Goal: Task Accomplishment & Management: Use online tool/utility

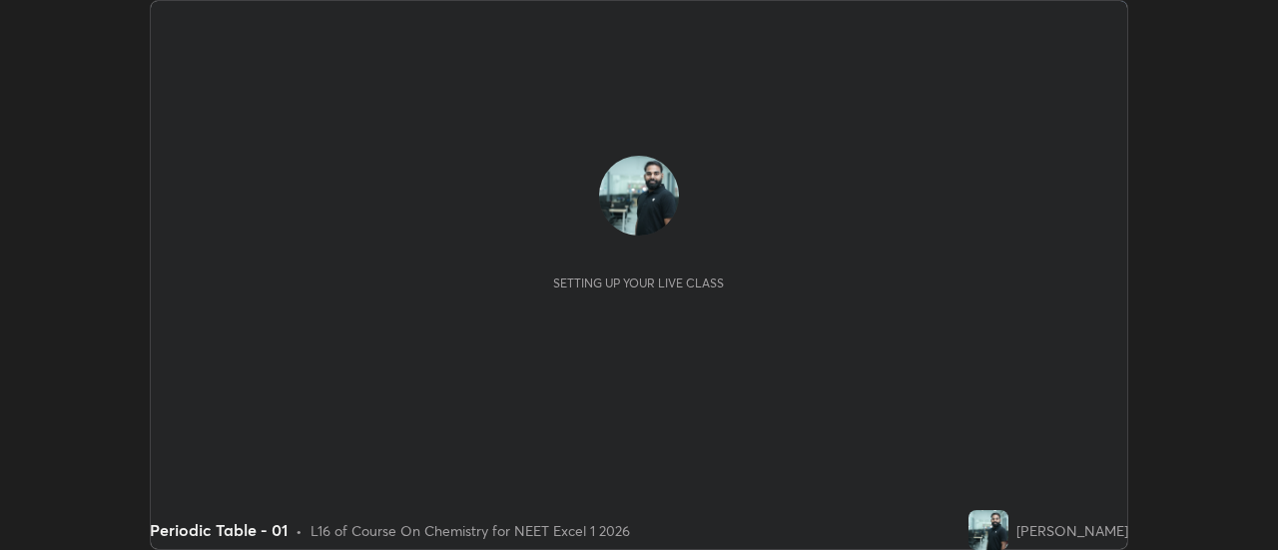
scroll to position [550, 1277]
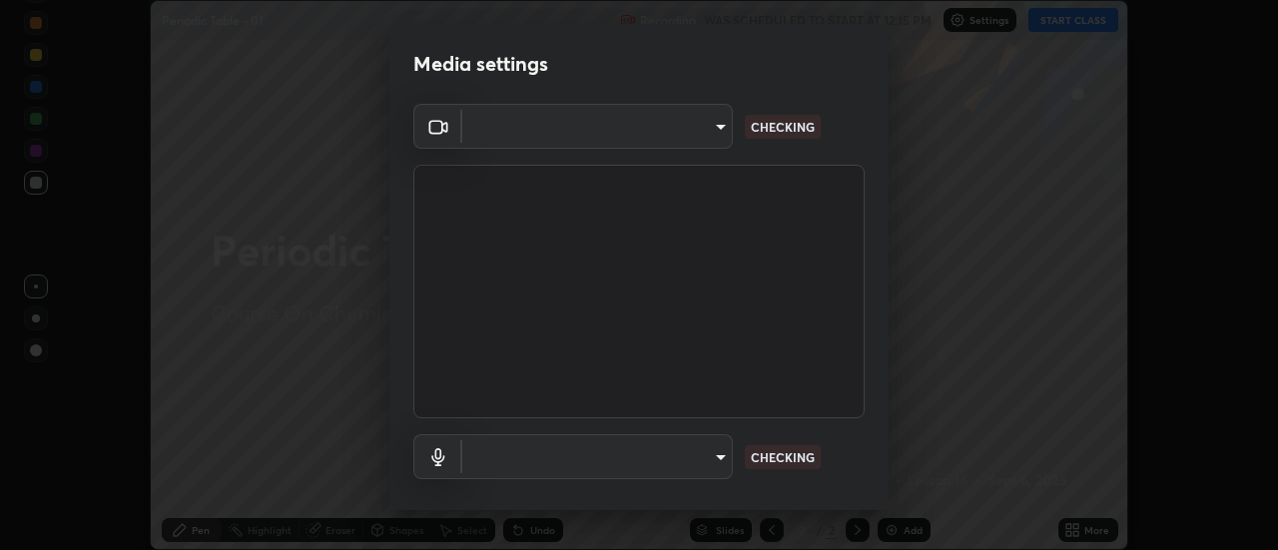
type input "44134bf7a8d99afe64d27264e9a53929b478b2256661848a109f17fa299ca795"
type input "default"
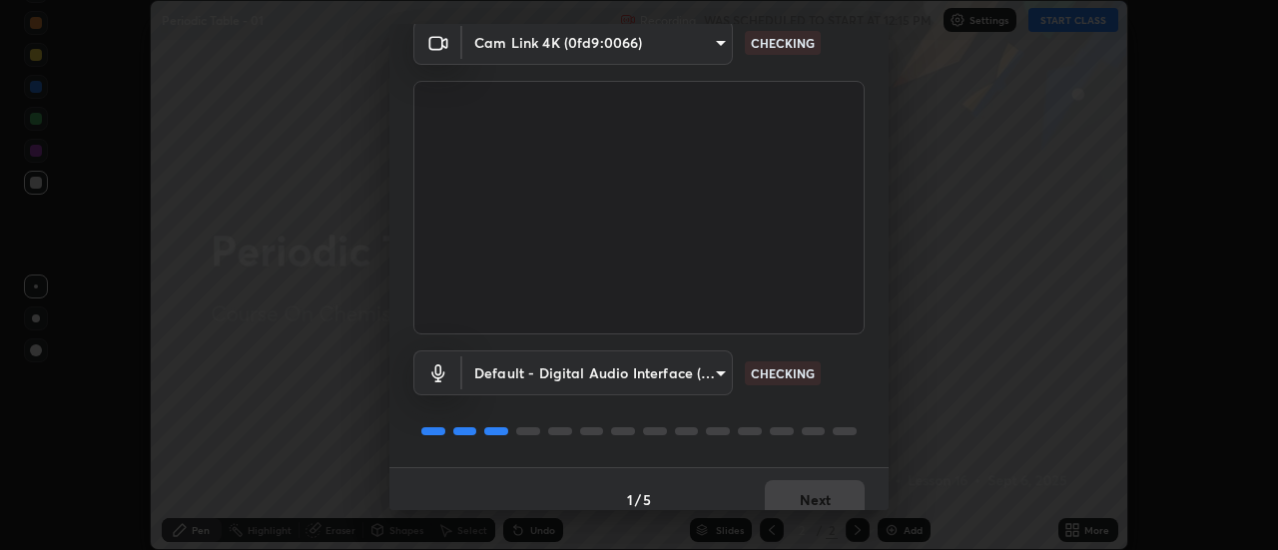
scroll to position [105, 0]
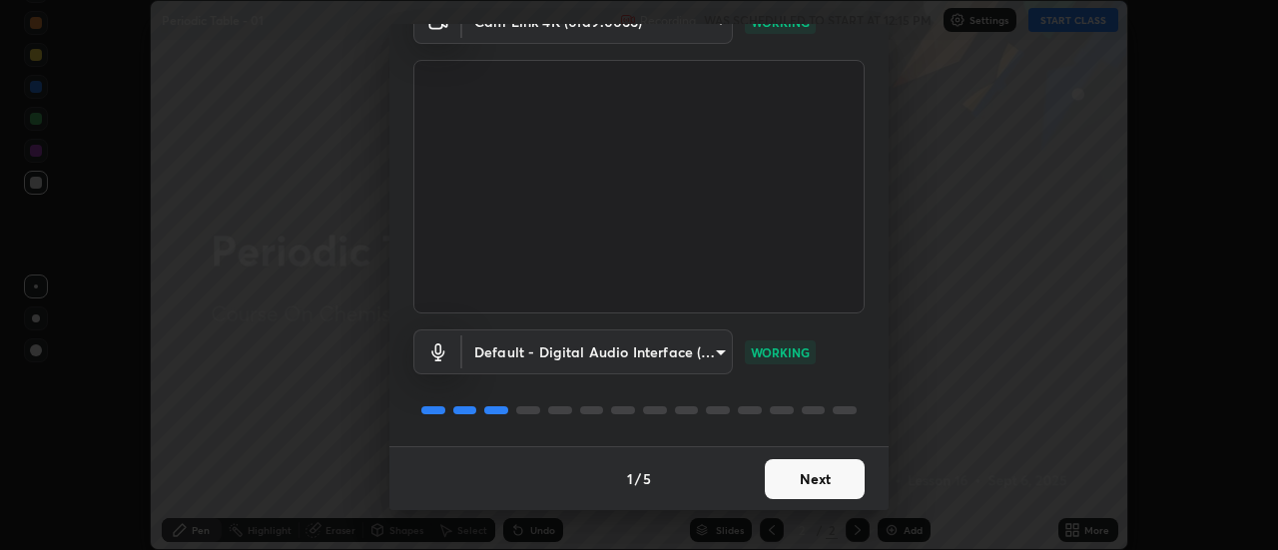
click at [825, 491] on button "Next" at bounding box center [815, 479] width 100 height 40
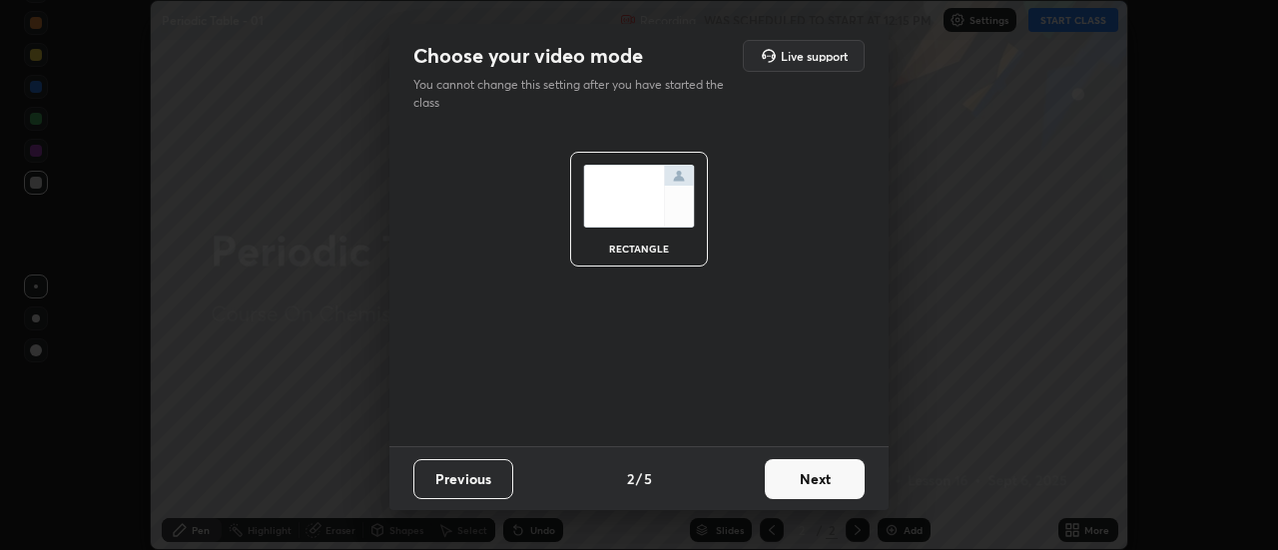
scroll to position [0, 0]
click at [823, 493] on button "Next" at bounding box center [815, 479] width 100 height 40
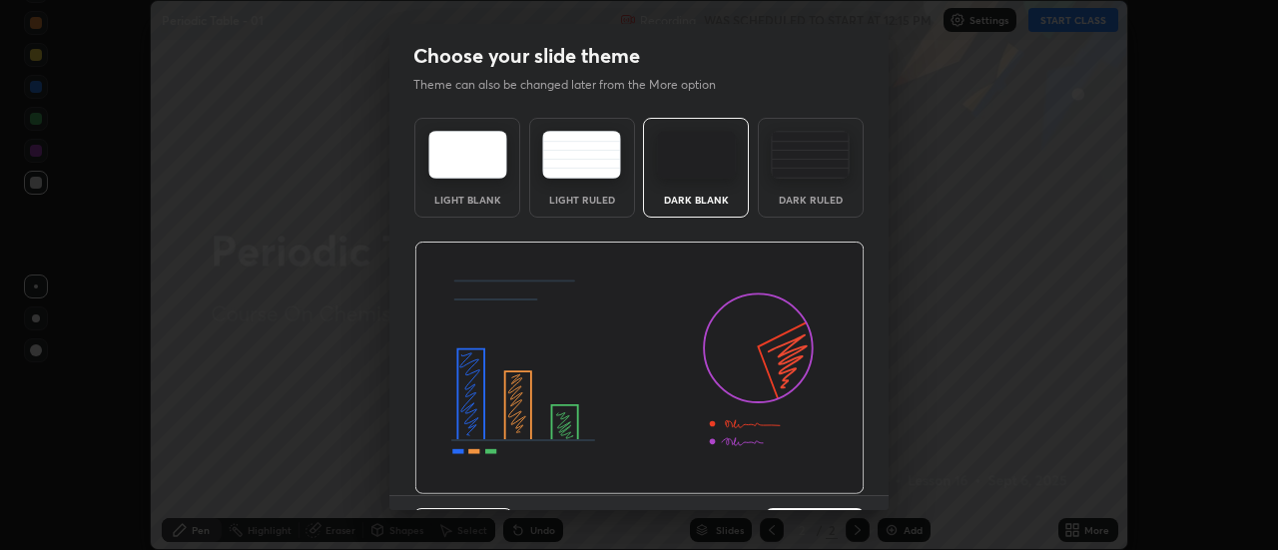
click at [824, 493] on img at bounding box center [640, 369] width 450 height 254
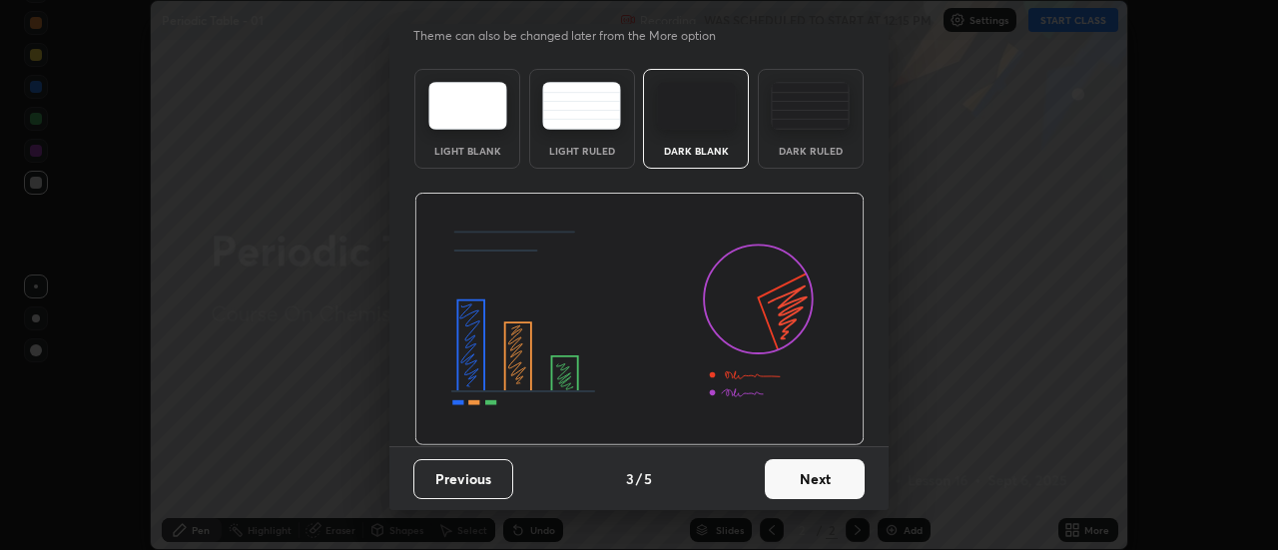
click at [828, 497] on button "Next" at bounding box center [815, 479] width 100 height 40
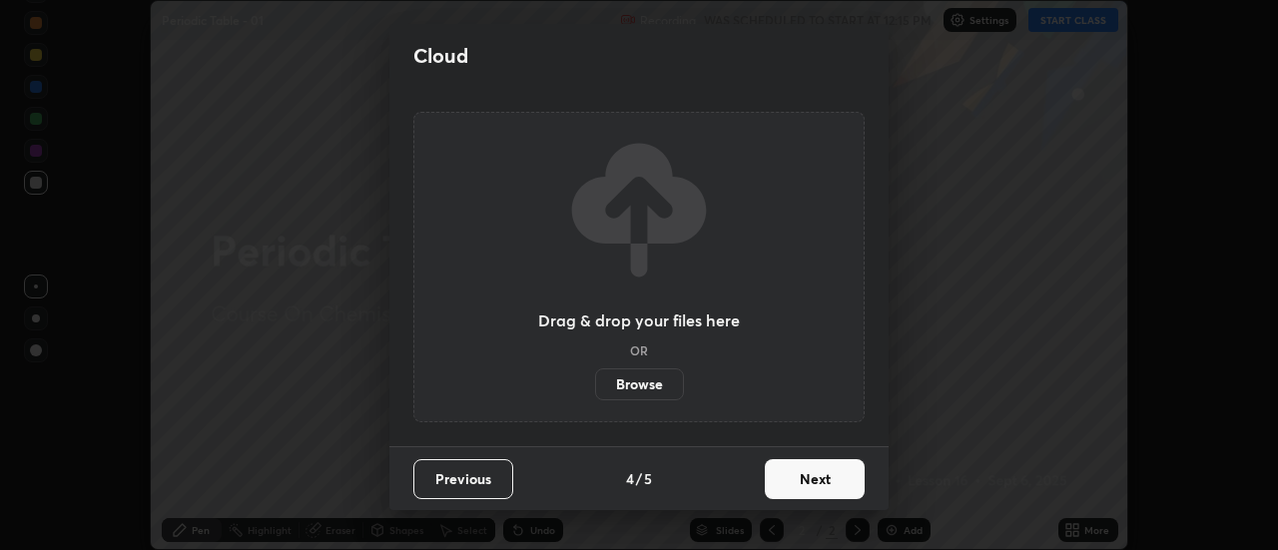
scroll to position [0, 0]
click at [830, 497] on button "Next" at bounding box center [815, 479] width 100 height 40
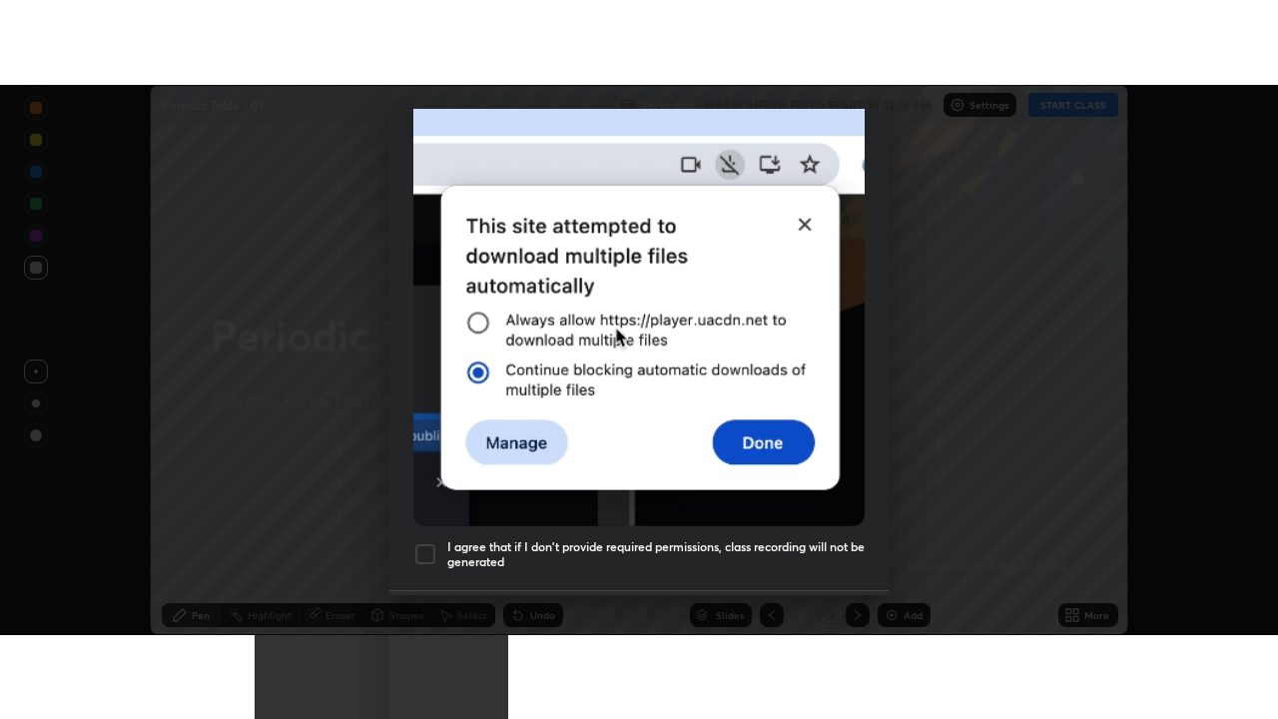
scroll to position [512, 0]
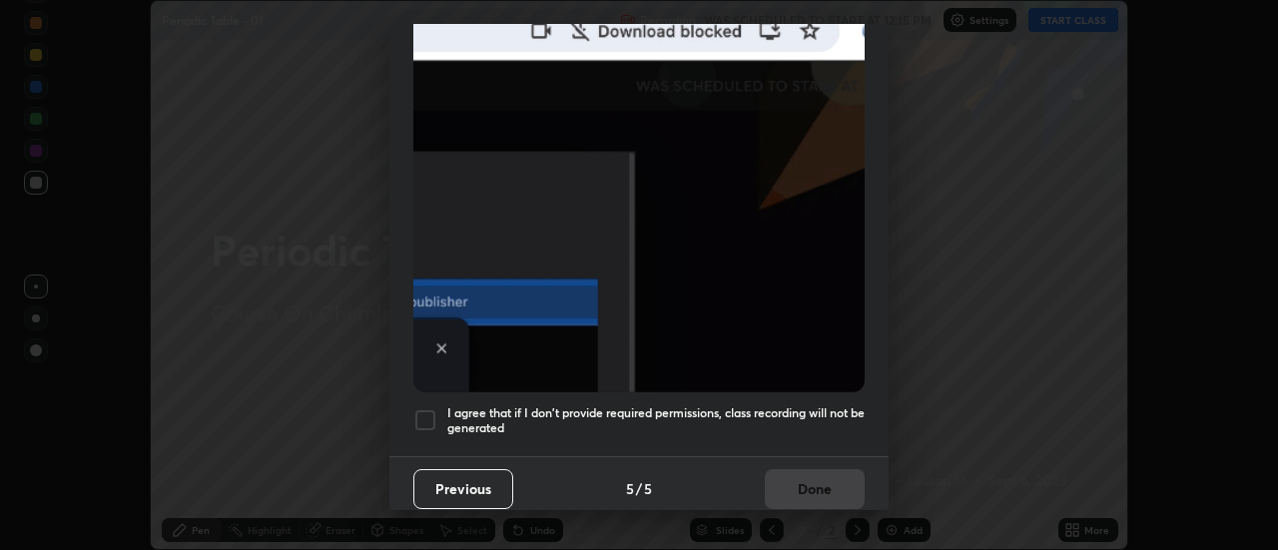
click at [805, 476] on div "Previous 5 / 5 Done" at bounding box center [639, 488] width 499 height 64
click at [812, 422] on h5 "I agree that if I don't provide required permissions, class recording will not …" at bounding box center [656, 421] width 418 height 31
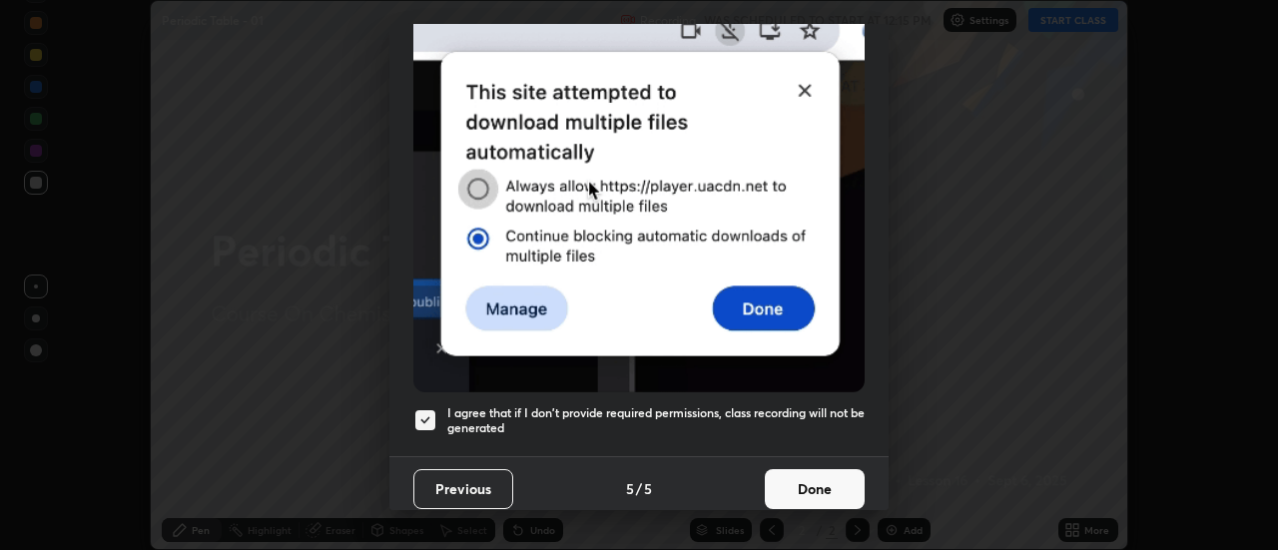
click at [818, 492] on button "Done" at bounding box center [815, 489] width 100 height 40
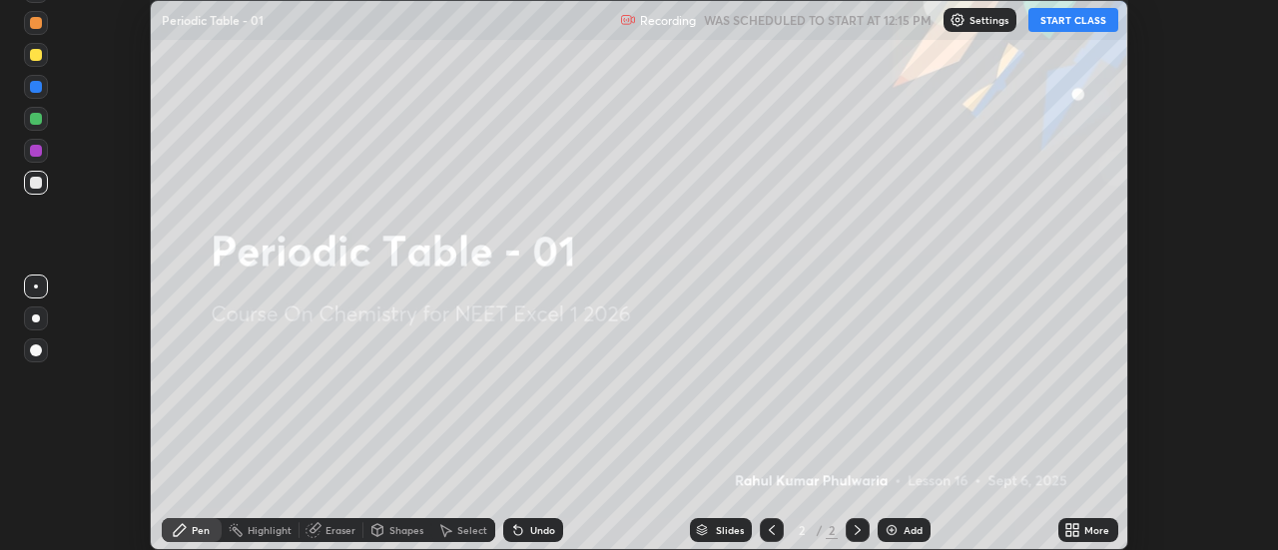
click at [1077, 533] on icon at bounding box center [1077, 533] width 5 height 5
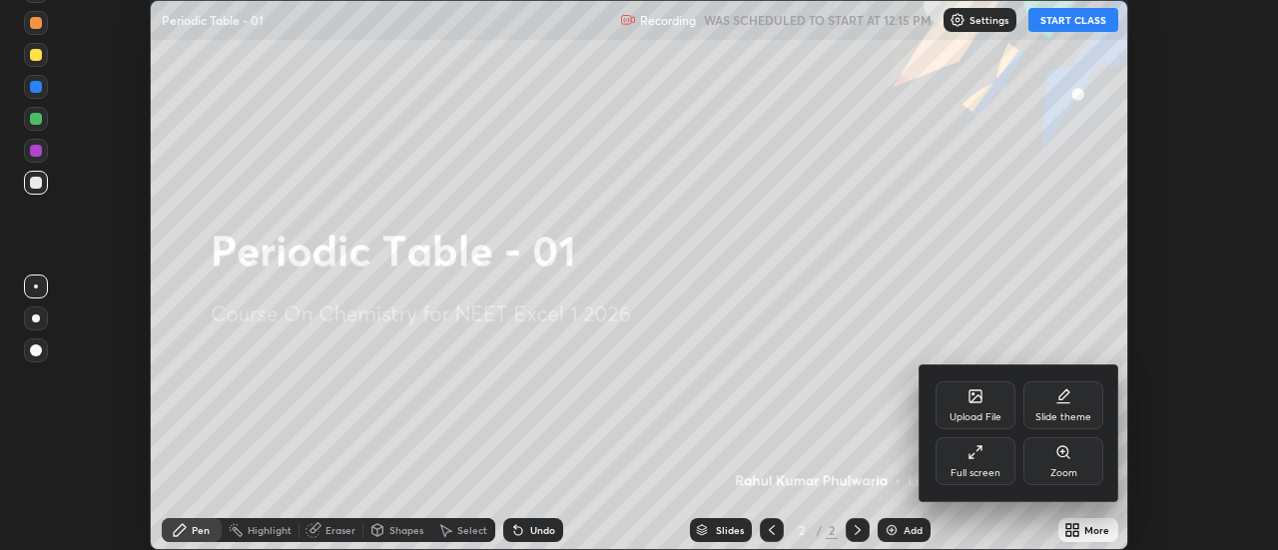
click at [1009, 483] on div "Full screen" at bounding box center [976, 461] width 80 height 48
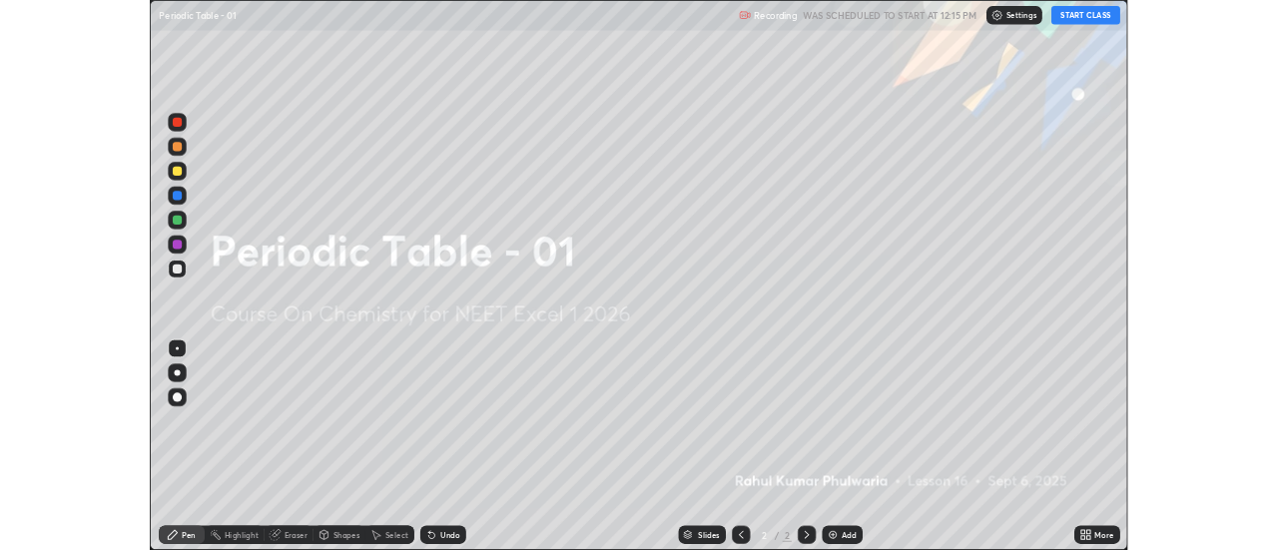
scroll to position [719, 1278]
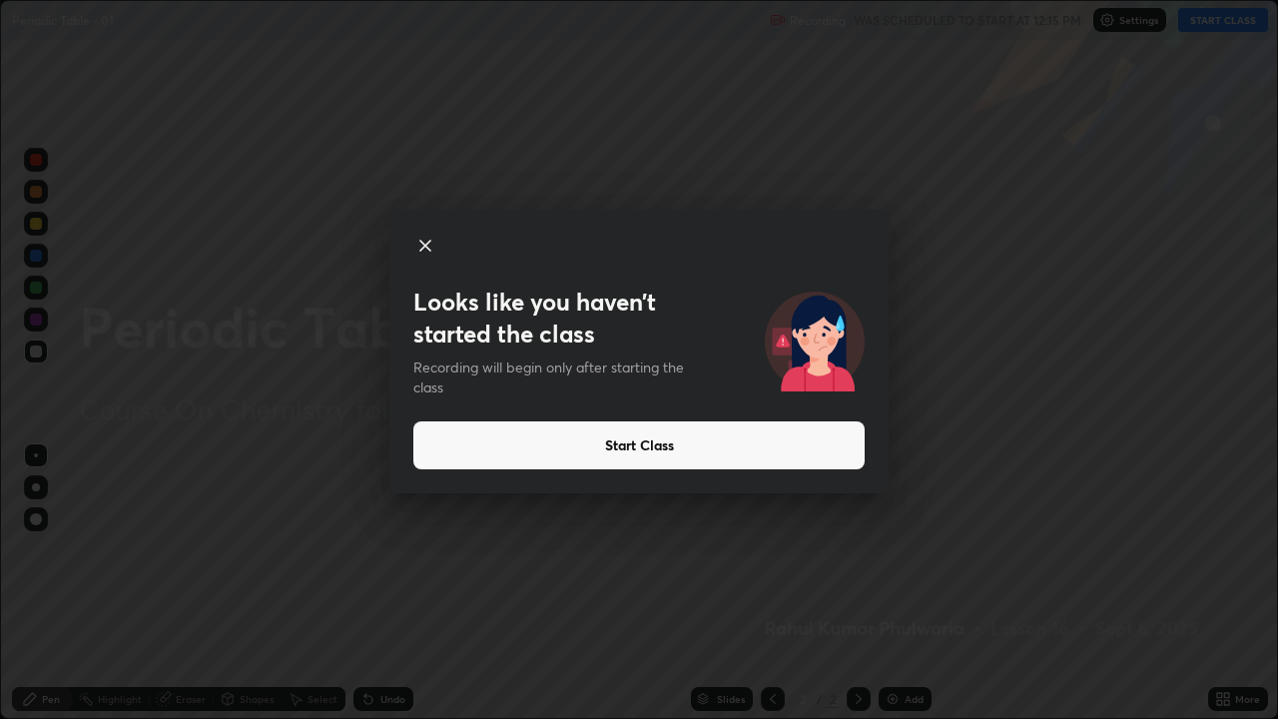
click at [570, 454] on button "Start Class" at bounding box center [639, 446] width 451 height 48
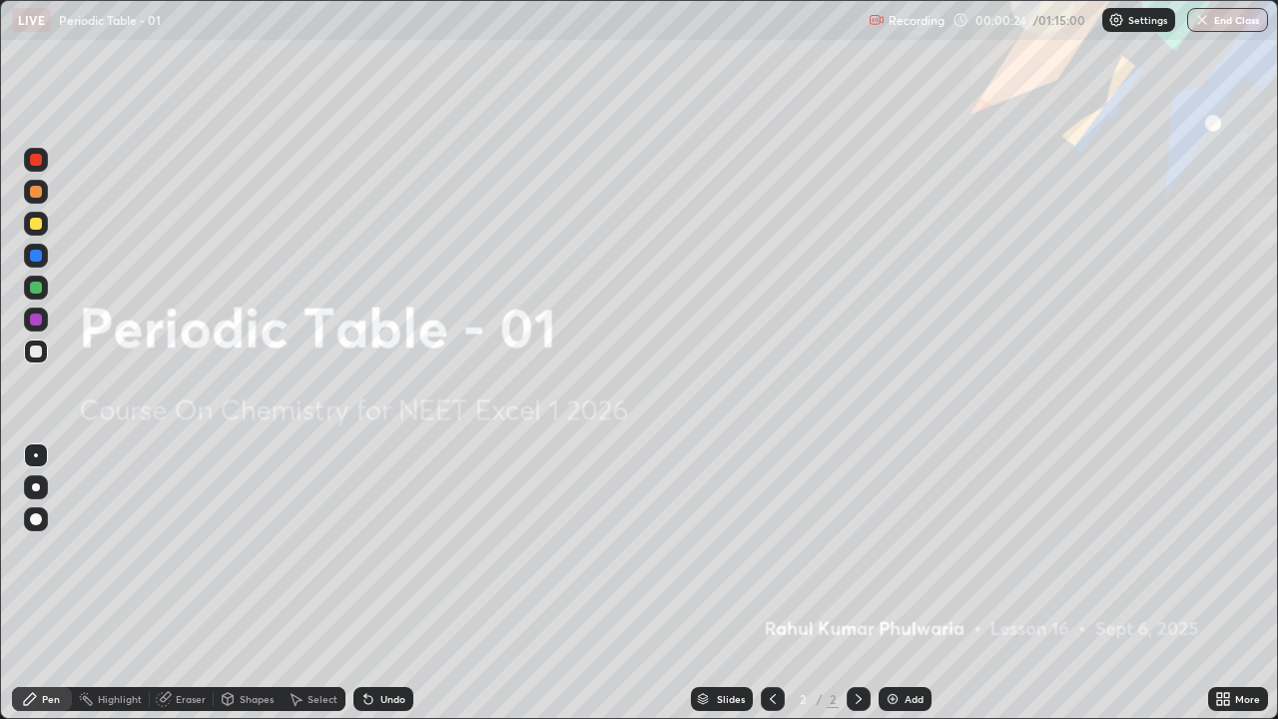
click at [891, 549] on img at bounding box center [893, 699] width 16 height 16
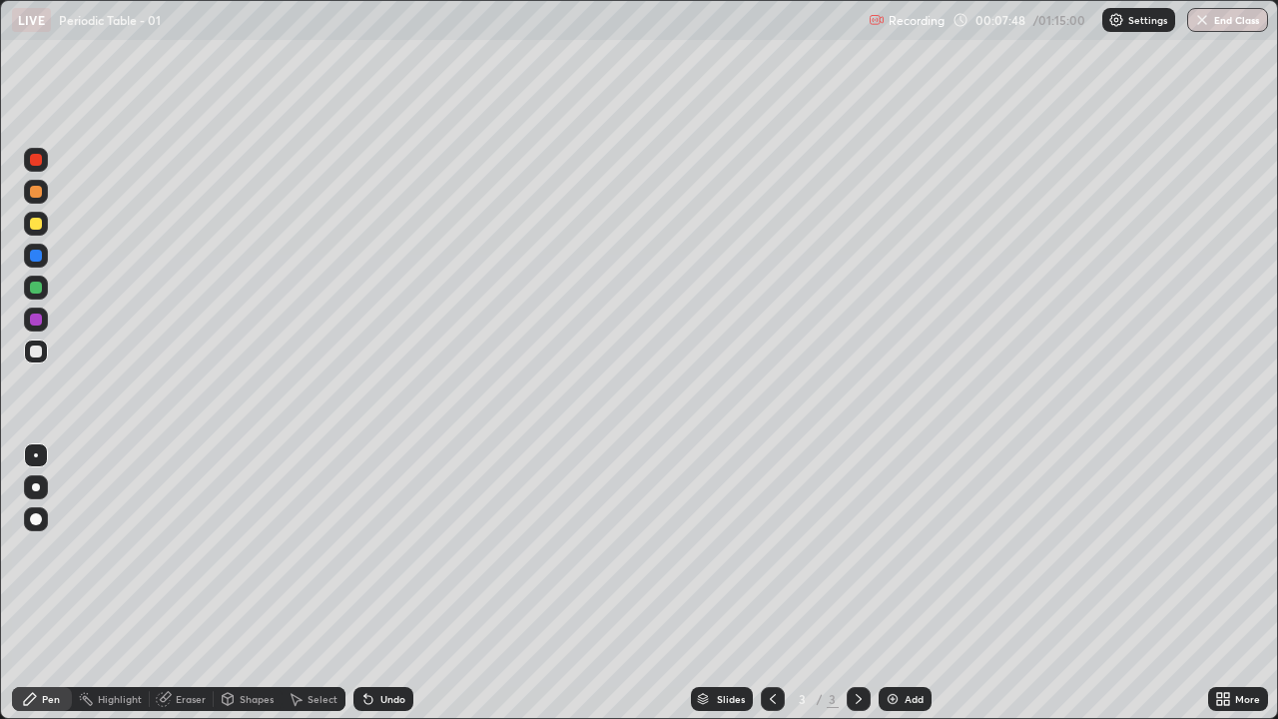
click at [891, 549] on img at bounding box center [893, 699] width 16 height 16
click at [184, 549] on div "Eraser" at bounding box center [191, 699] width 30 height 10
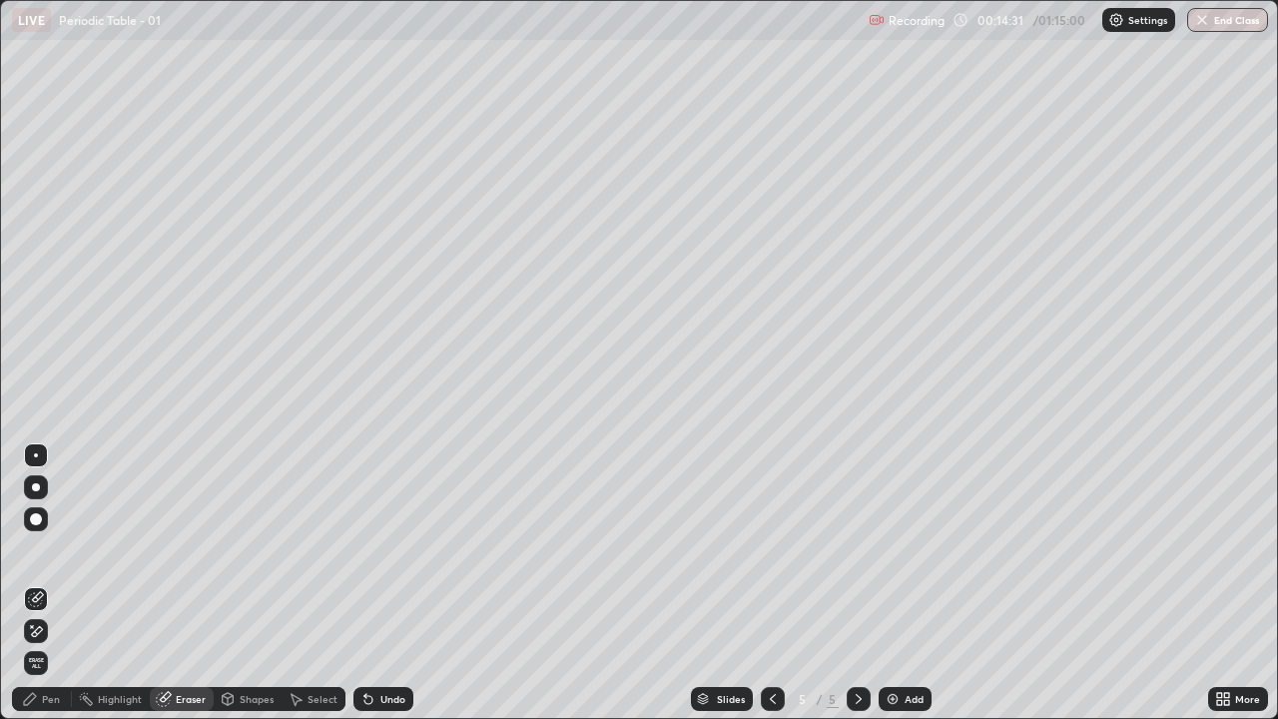
click at [42, 549] on div "Pen" at bounding box center [51, 699] width 18 height 10
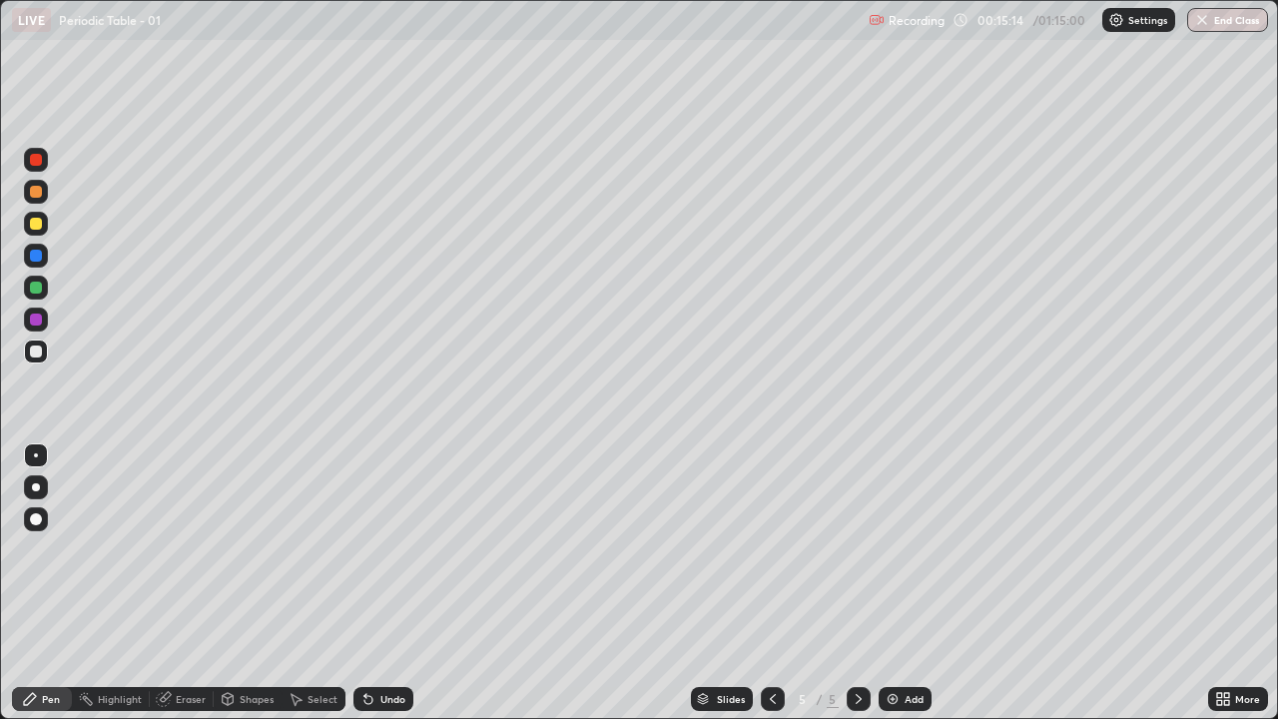
click at [36, 354] on div at bounding box center [36, 352] width 12 height 12
click at [34, 284] on div at bounding box center [36, 288] width 12 height 12
click at [905, 549] on div "Add" at bounding box center [914, 699] width 19 height 10
click at [193, 549] on div "Eraser" at bounding box center [191, 699] width 30 height 10
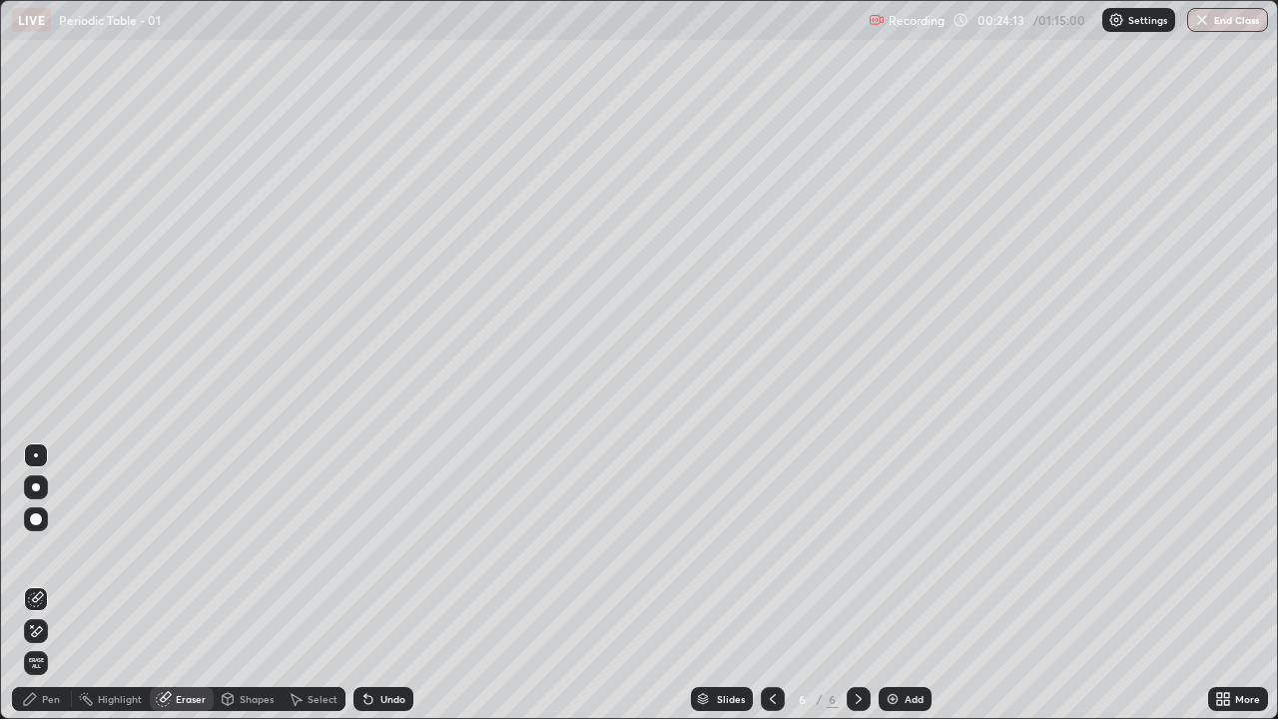
click at [65, 549] on div "Pen" at bounding box center [42, 699] width 60 height 24
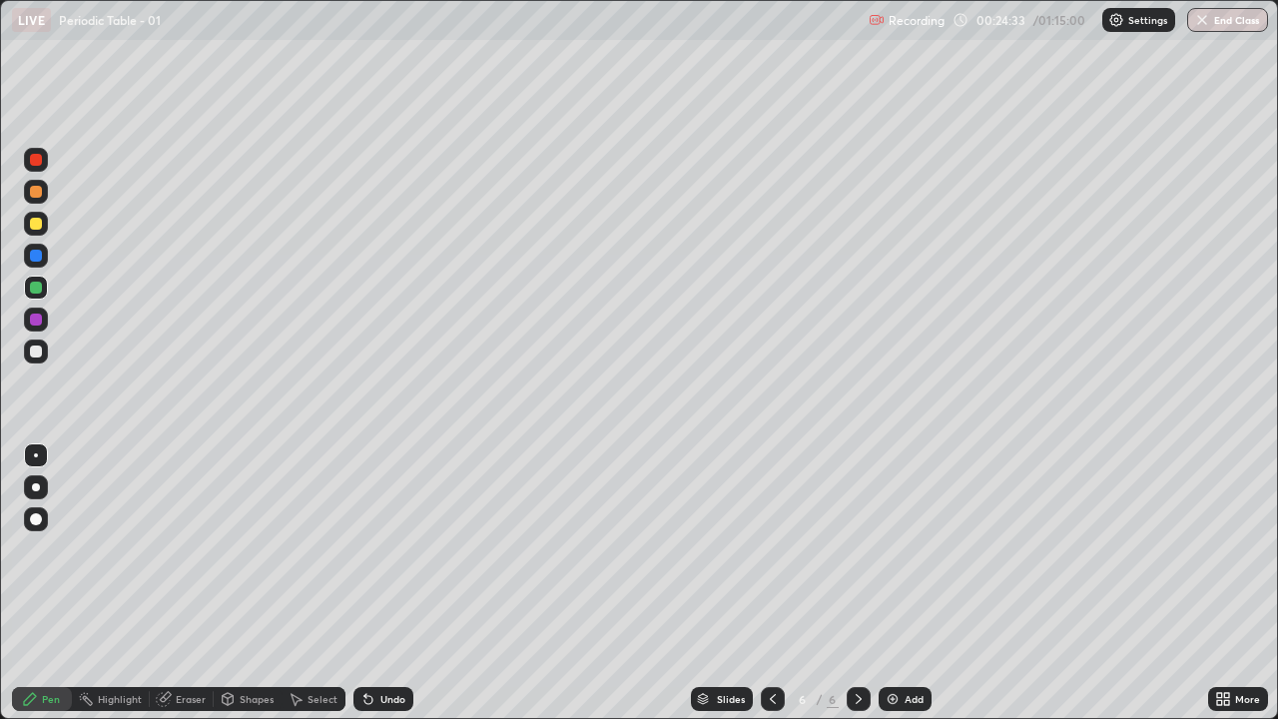
click at [37, 353] on div at bounding box center [36, 352] width 12 height 12
click at [176, 549] on div "Eraser" at bounding box center [191, 699] width 30 height 10
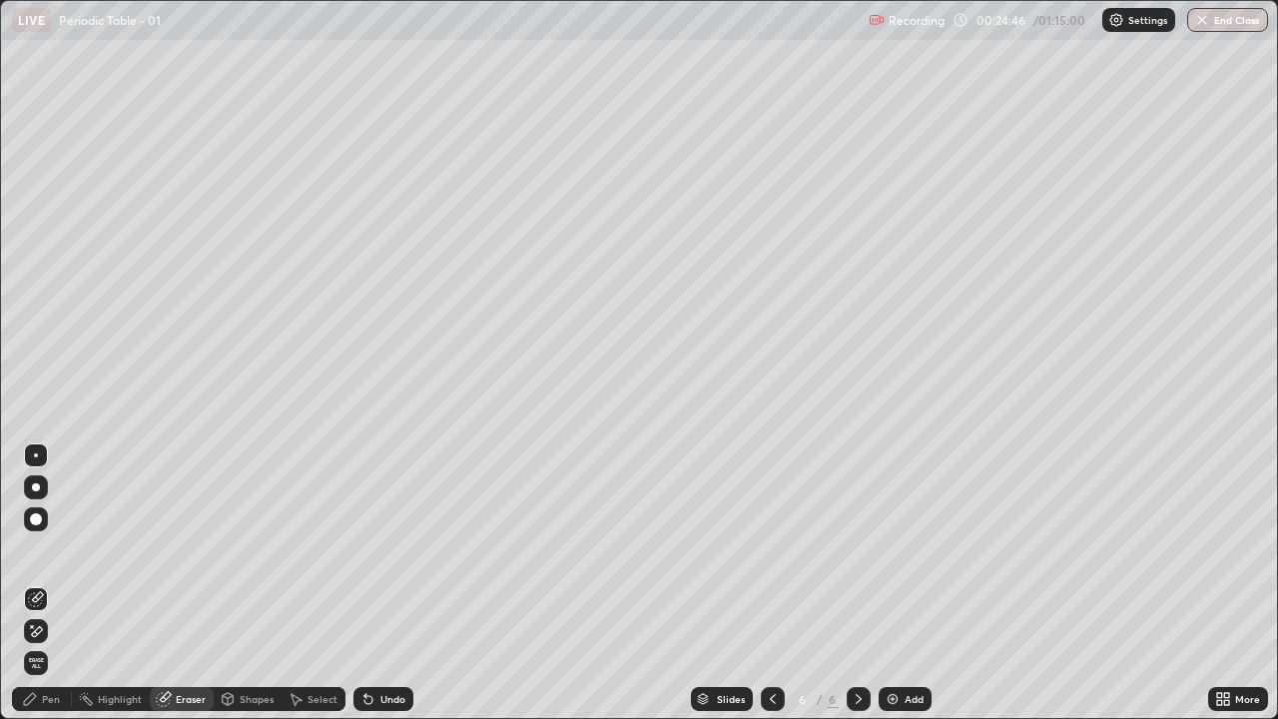
click at [49, 549] on div "Pen" at bounding box center [51, 699] width 18 height 10
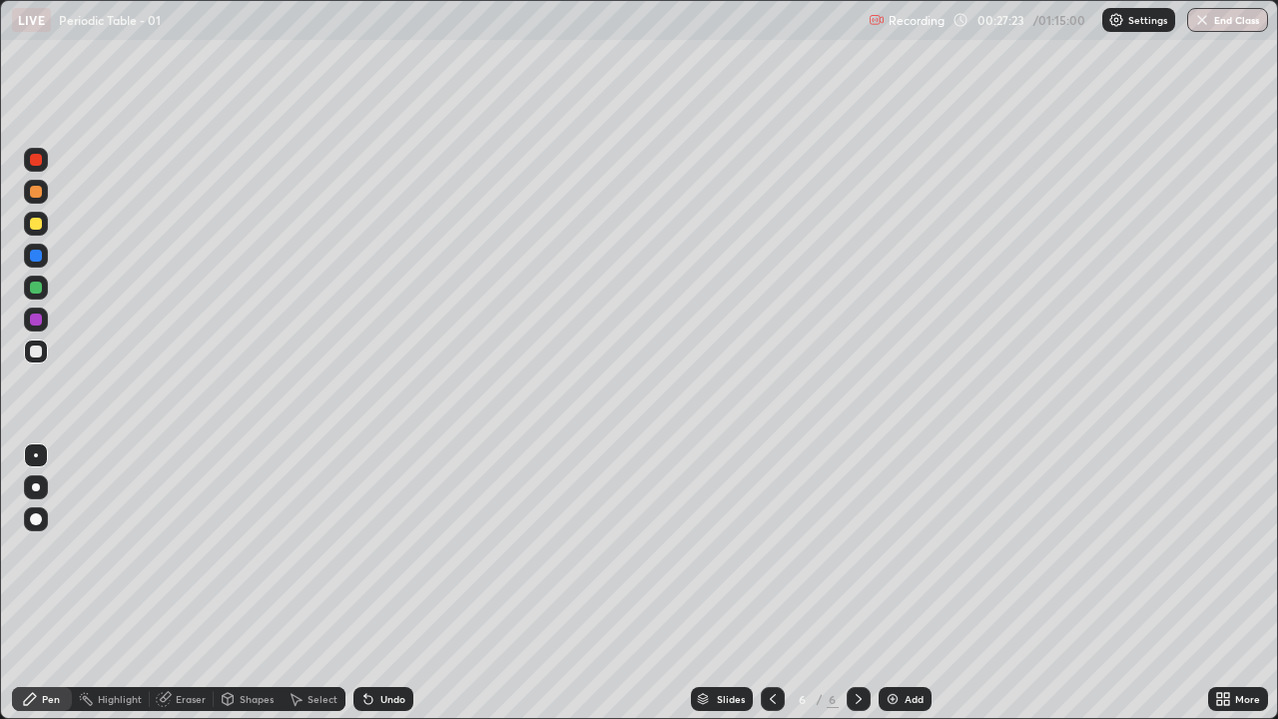
click at [902, 549] on div "Add" at bounding box center [905, 699] width 53 height 24
click at [771, 549] on icon at bounding box center [773, 699] width 6 height 10
click at [857, 549] on icon at bounding box center [859, 699] width 16 height 16
click at [772, 549] on icon at bounding box center [773, 699] width 16 height 16
click at [851, 549] on icon at bounding box center [859, 699] width 16 height 16
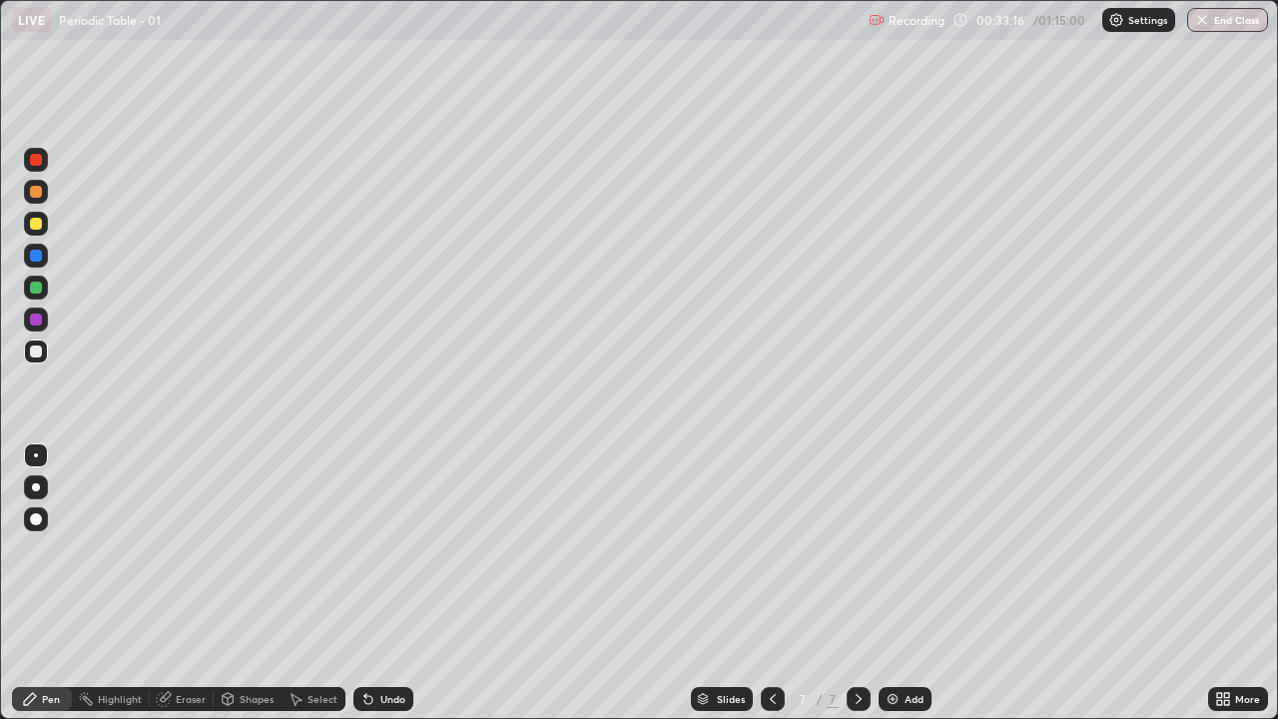
click at [895, 549] on img at bounding box center [893, 699] width 16 height 16
click at [771, 549] on icon at bounding box center [773, 699] width 16 height 16
click at [855, 549] on icon at bounding box center [859, 699] width 16 height 16
click at [905, 549] on div "Add" at bounding box center [914, 699] width 19 height 10
click at [906, 549] on div "Add" at bounding box center [905, 699] width 53 height 24
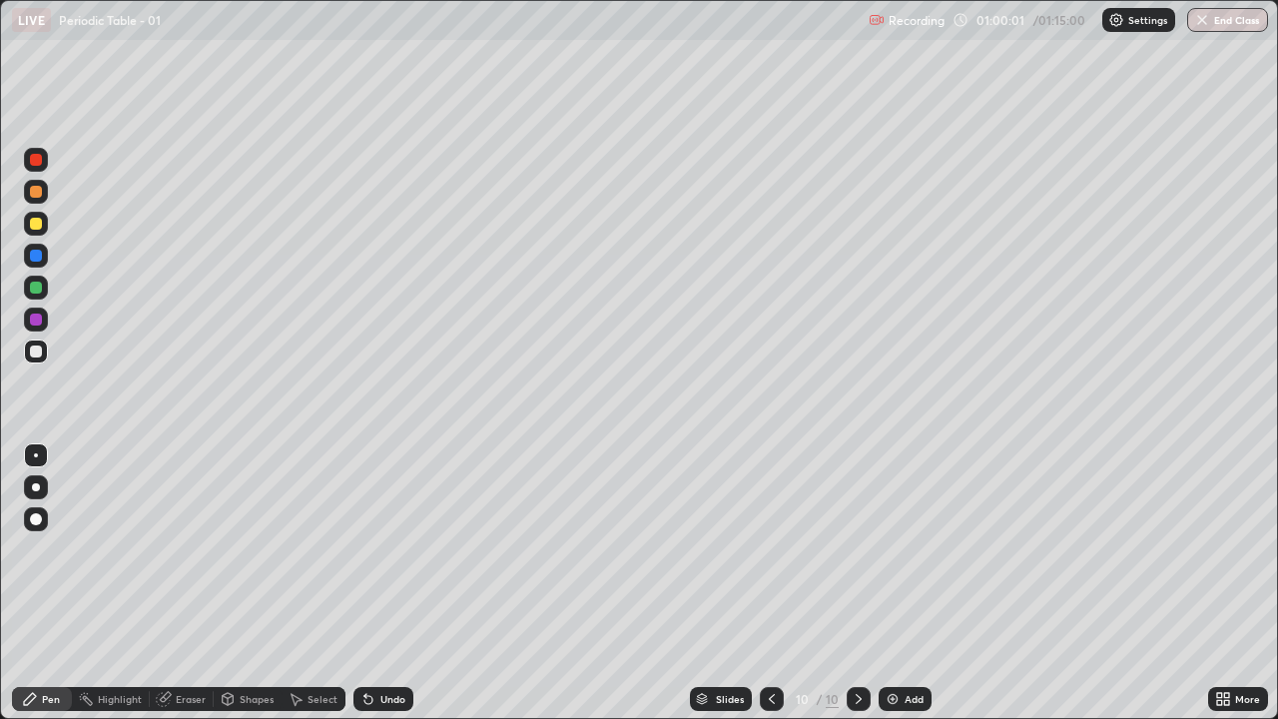
click at [40, 289] on div at bounding box center [36, 288] width 12 height 12
click at [892, 549] on img at bounding box center [893, 699] width 16 height 16
click at [33, 348] on div at bounding box center [36, 352] width 12 height 12
click at [1218, 17] on button "End Class" at bounding box center [1228, 20] width 81 height 24
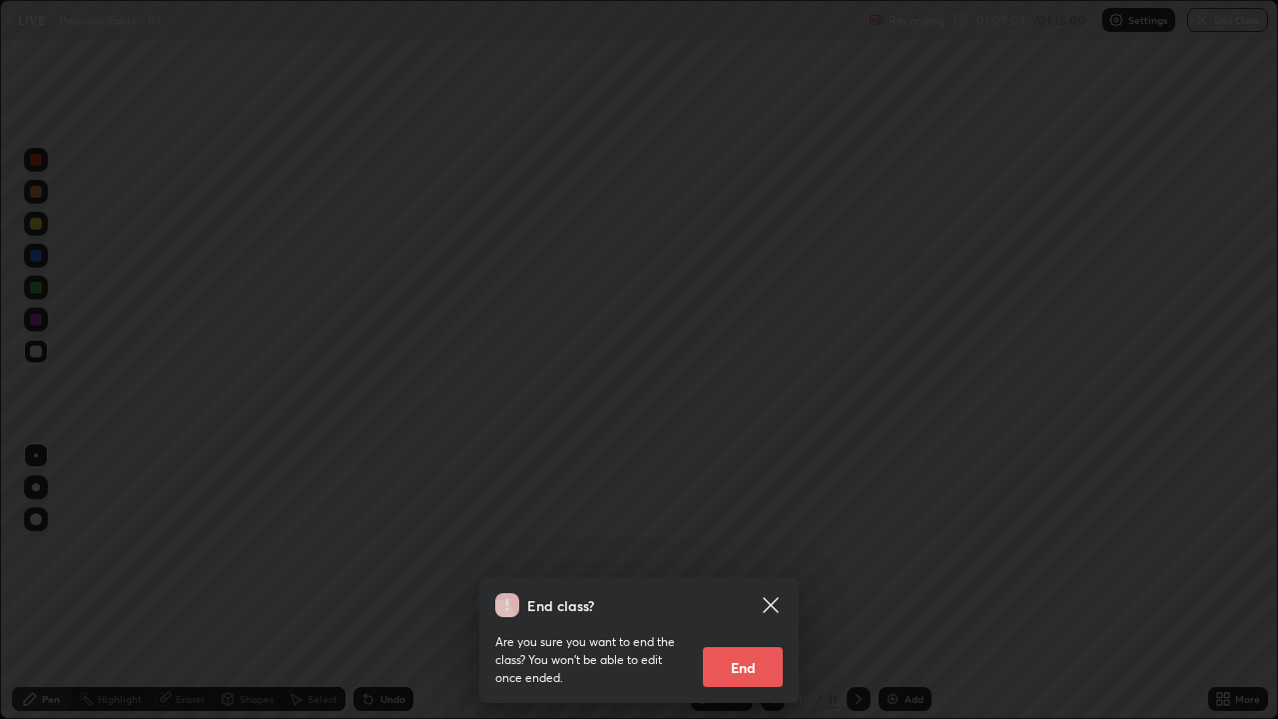
click at [739, 549] on button "End" at bounding box center [743, 667] width 80 height 40
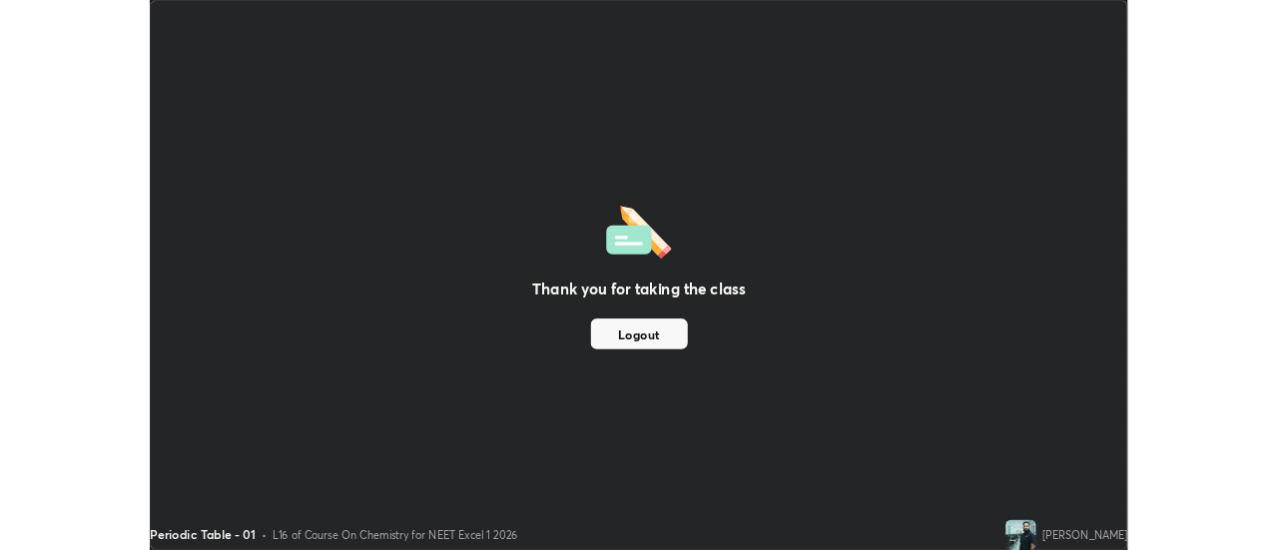
scroll to position [99332, 98604]
